Goal: Information Seeking & Learning: Learn about a topic

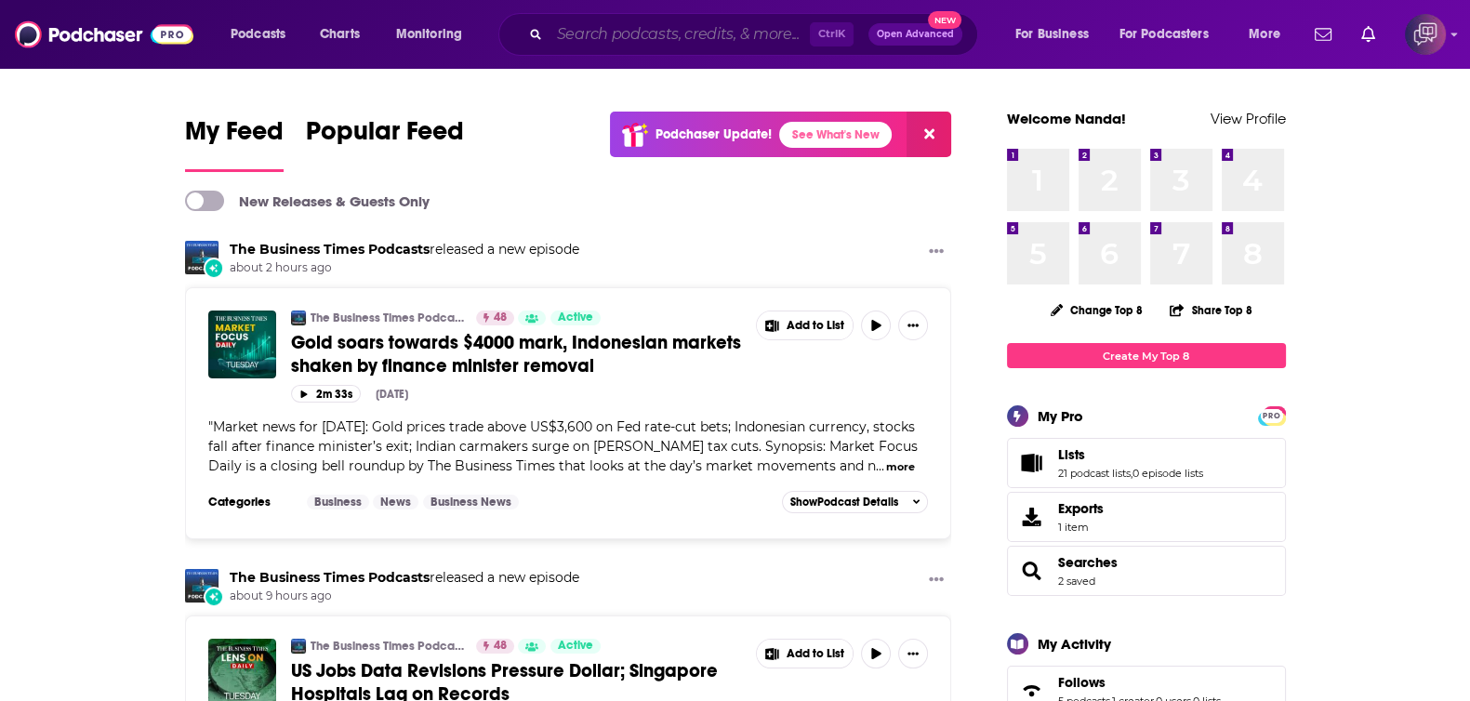
click at [736, 33] on input "Search podcasts, credits, & more..." at bounding box center [679, 35] width 260 height 30
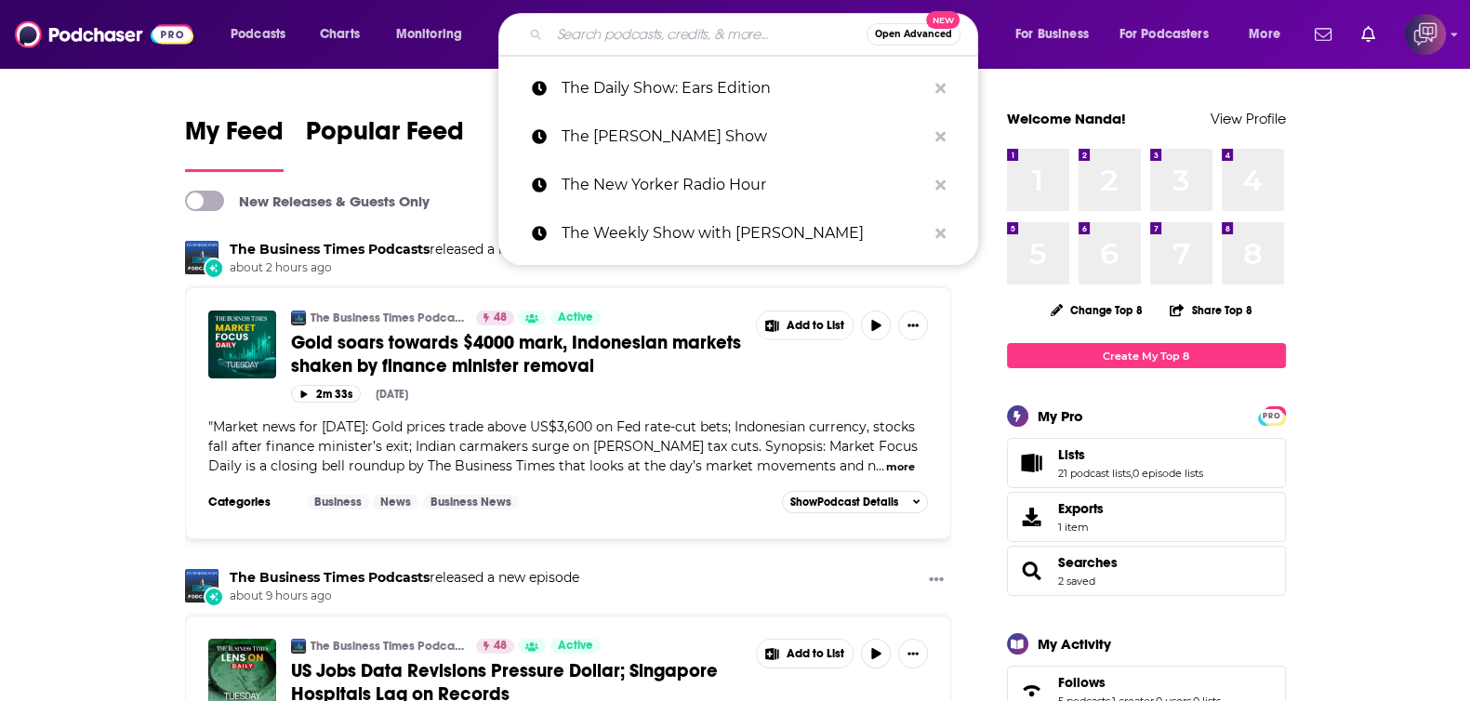
paste input "The Path to Spiritual Awakening: Masters Spiritual Awareness"
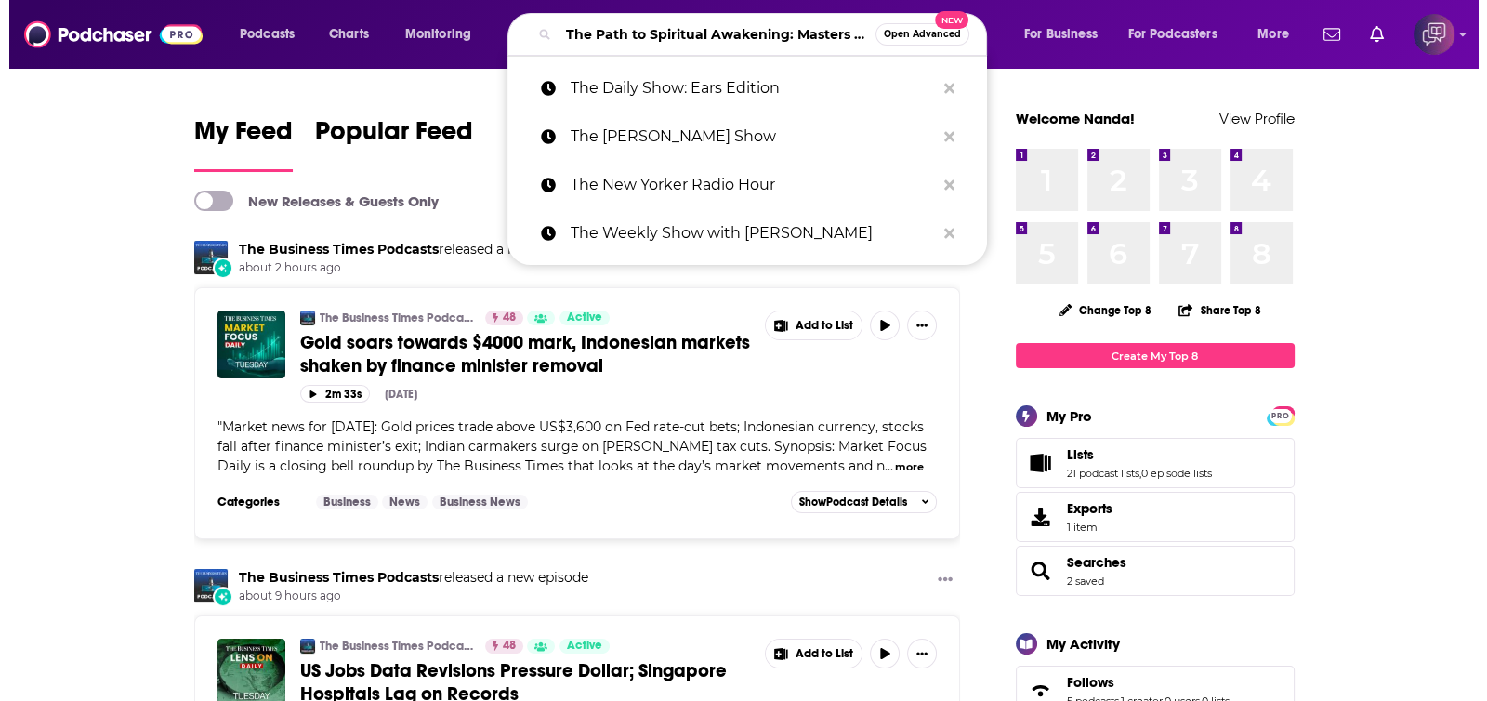
scroll to position [0, 156]
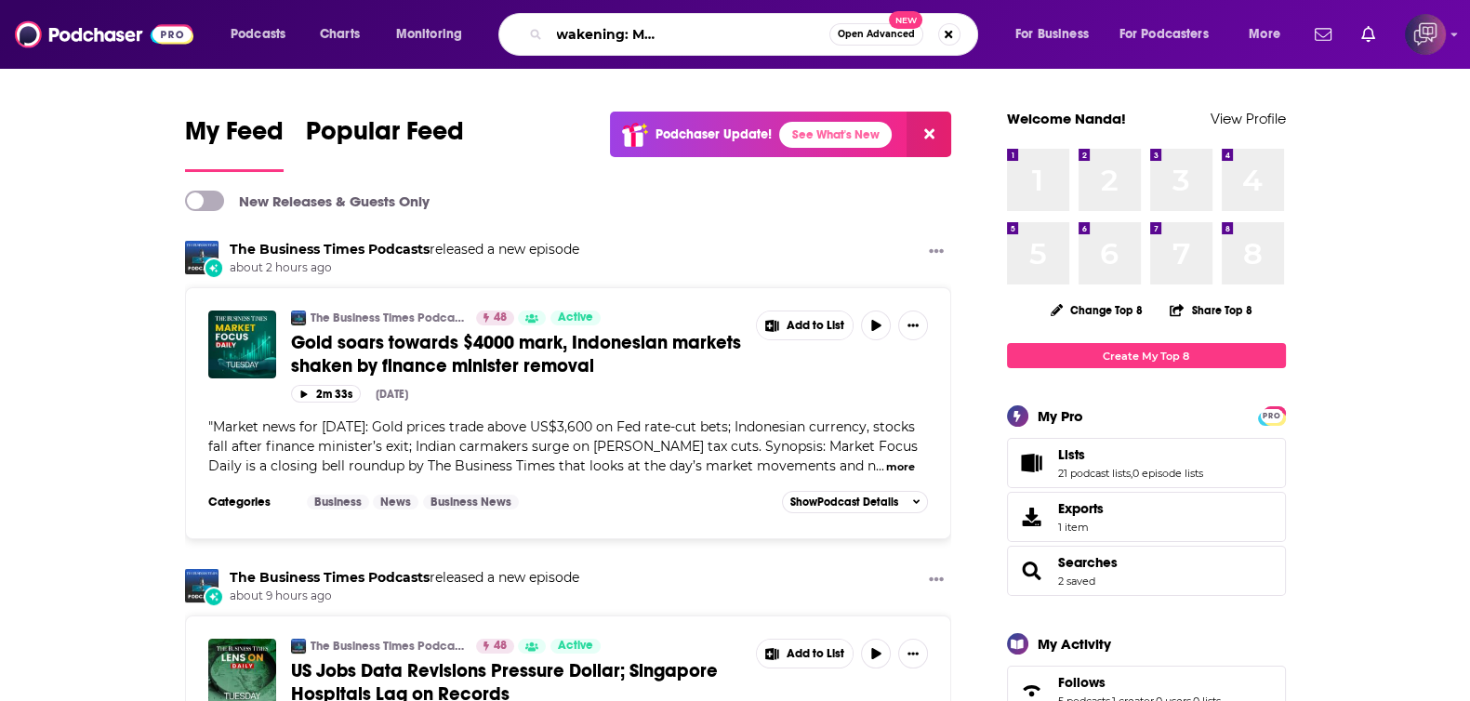
type input "The Path to Spiritual Awakening: Masters Spiritual Awareness"
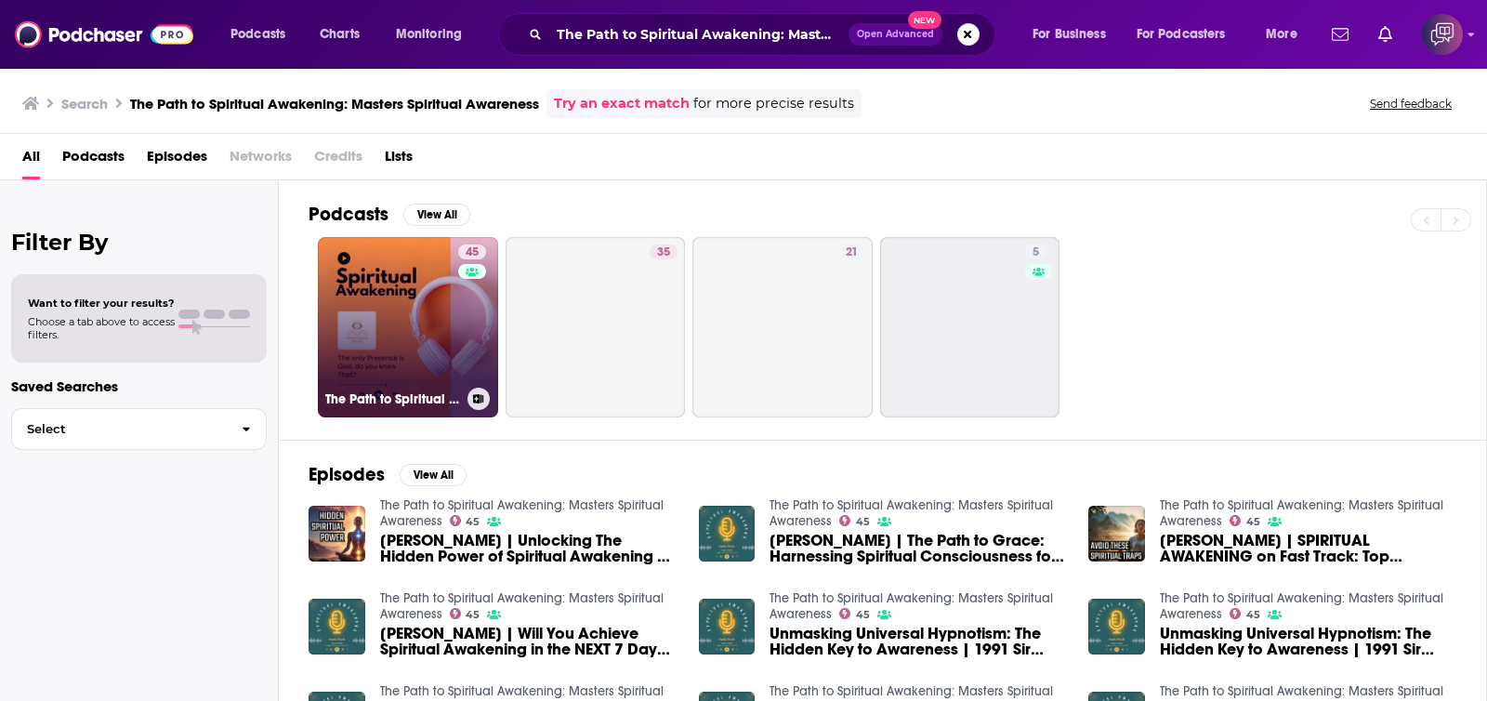
click at [423, 310] on link "45 The Path to Spiritual Awakening: Masters Spiritual Awareness" at bounding box center [408, 327] width 180 height 180
